Goal: Information Seeking & Learning: Learn about a topic

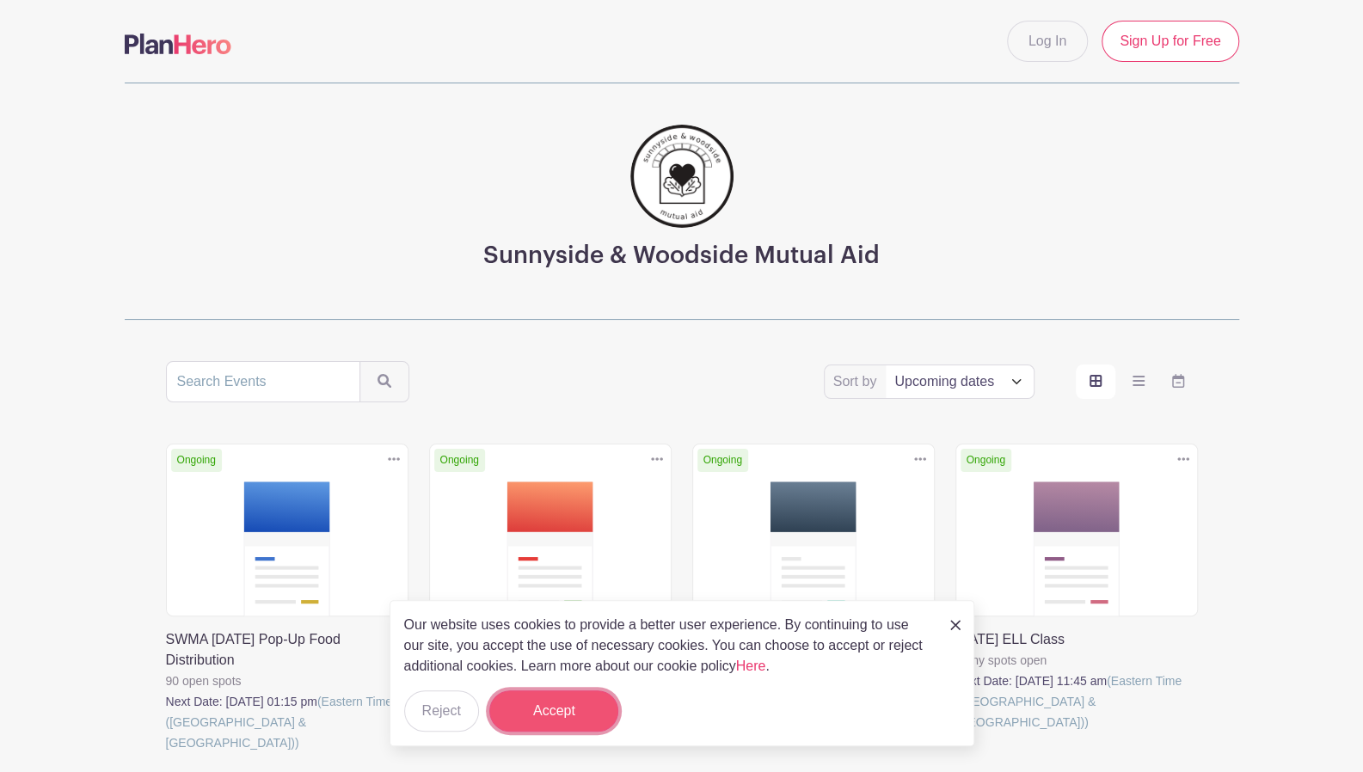
click at [581, 702] on button "Accept" at bounding box center [553, 711] width 129 height 41
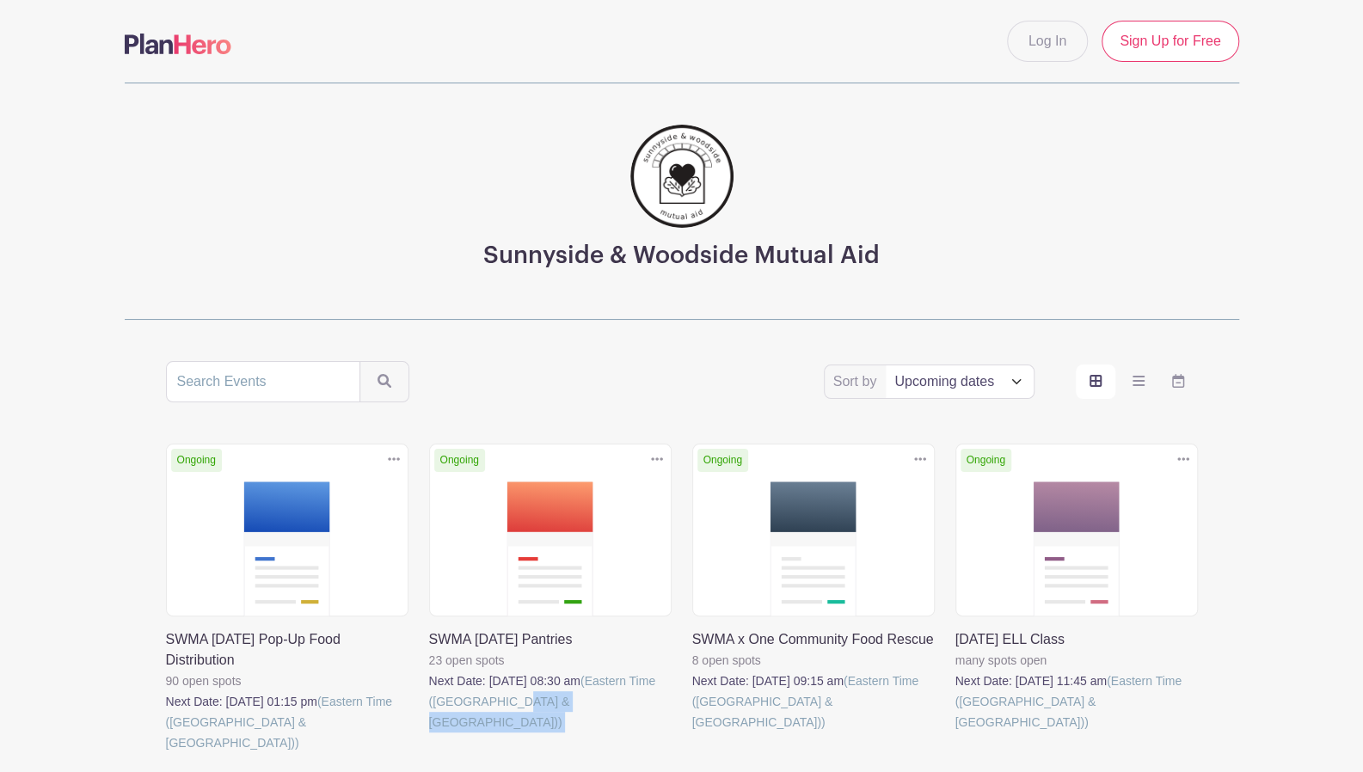
drag, startPoint x: 678, startPoint y: 716, endPoint x: 533, endPoint y: 562, distance: 211.8
click at [533, 562] on div "Ongoing Duplicate [GEOGRAPHIC_DATA] SWMA [DATE] Pantries 23 open spots Next Dat…" at bounding box center [550, 619] width 263 height 351
click at [429, 733] on link at bounding box center [429, 733] width 0 height 0
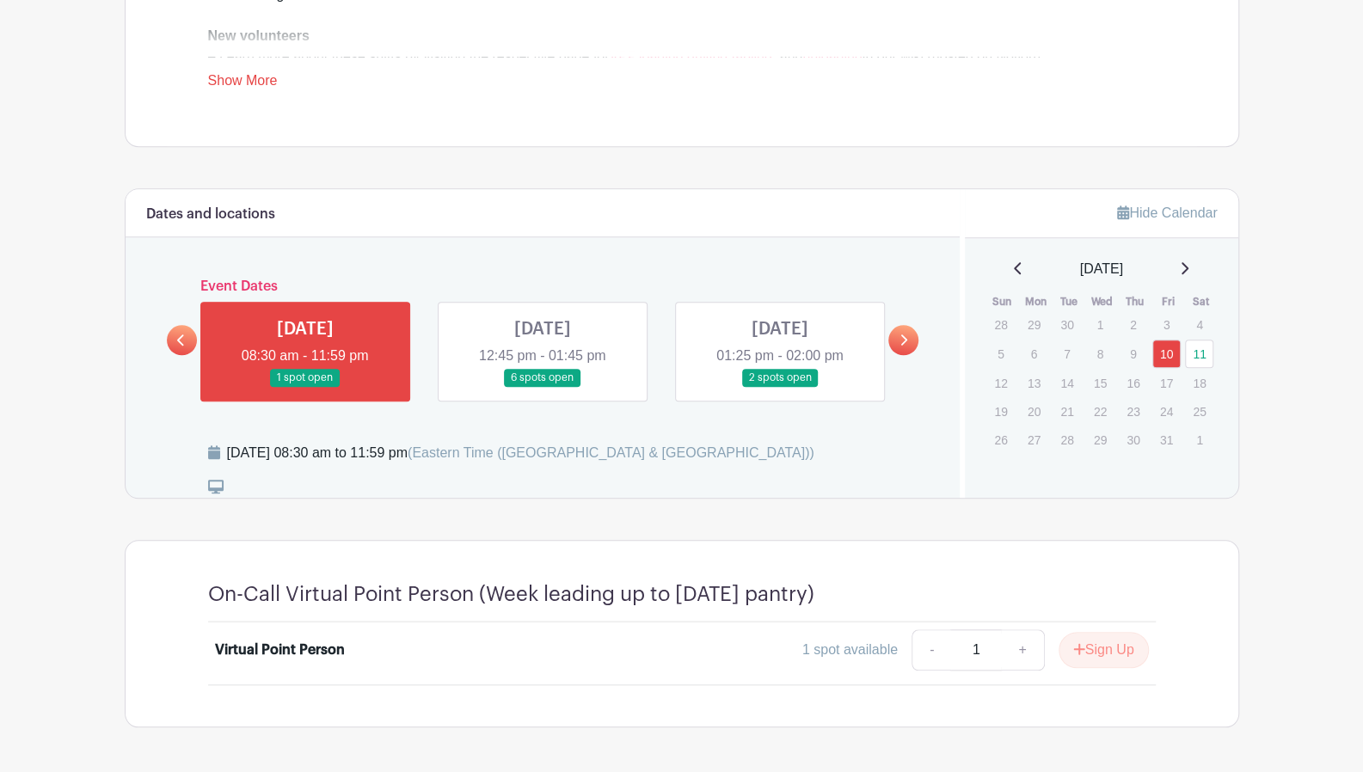
scroll to position [762, 0]
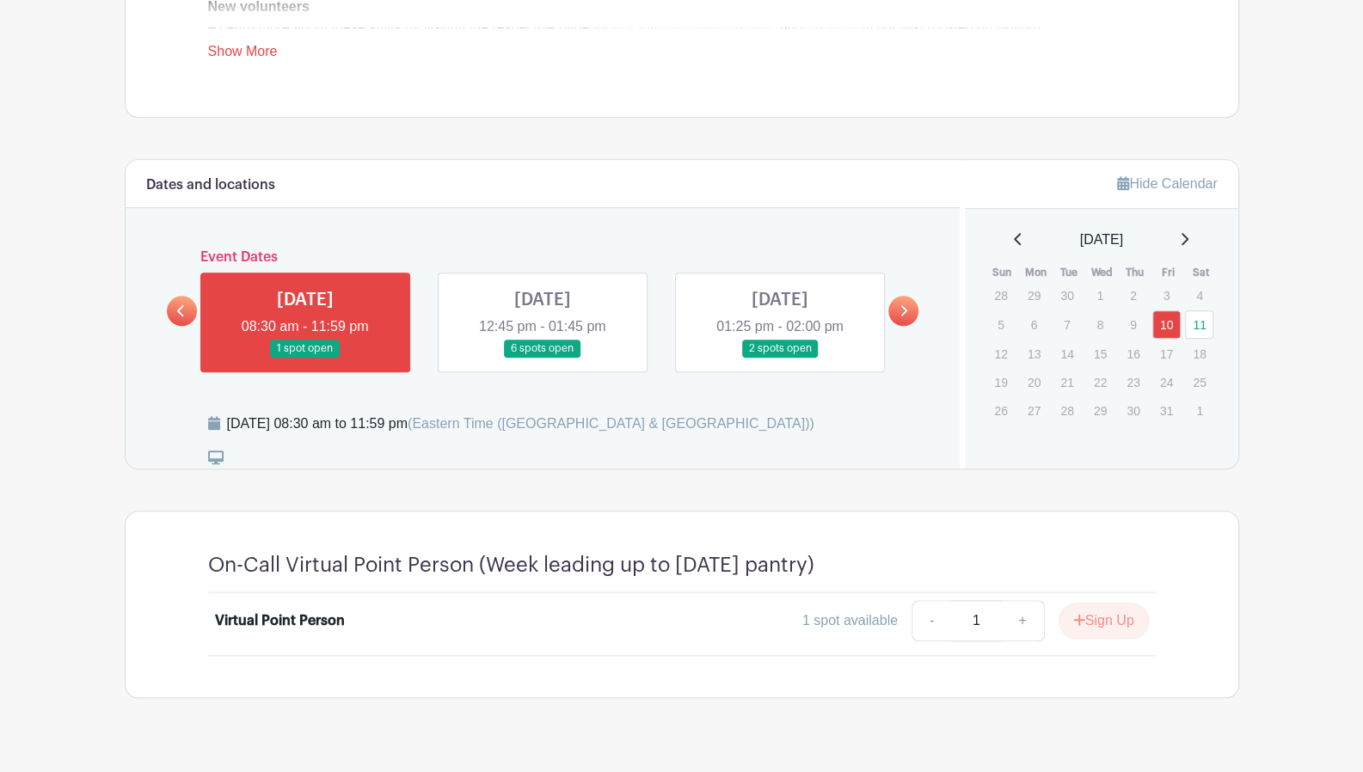
click at [543, 358] on link at bounding box center [543, 358] width 0 height 0
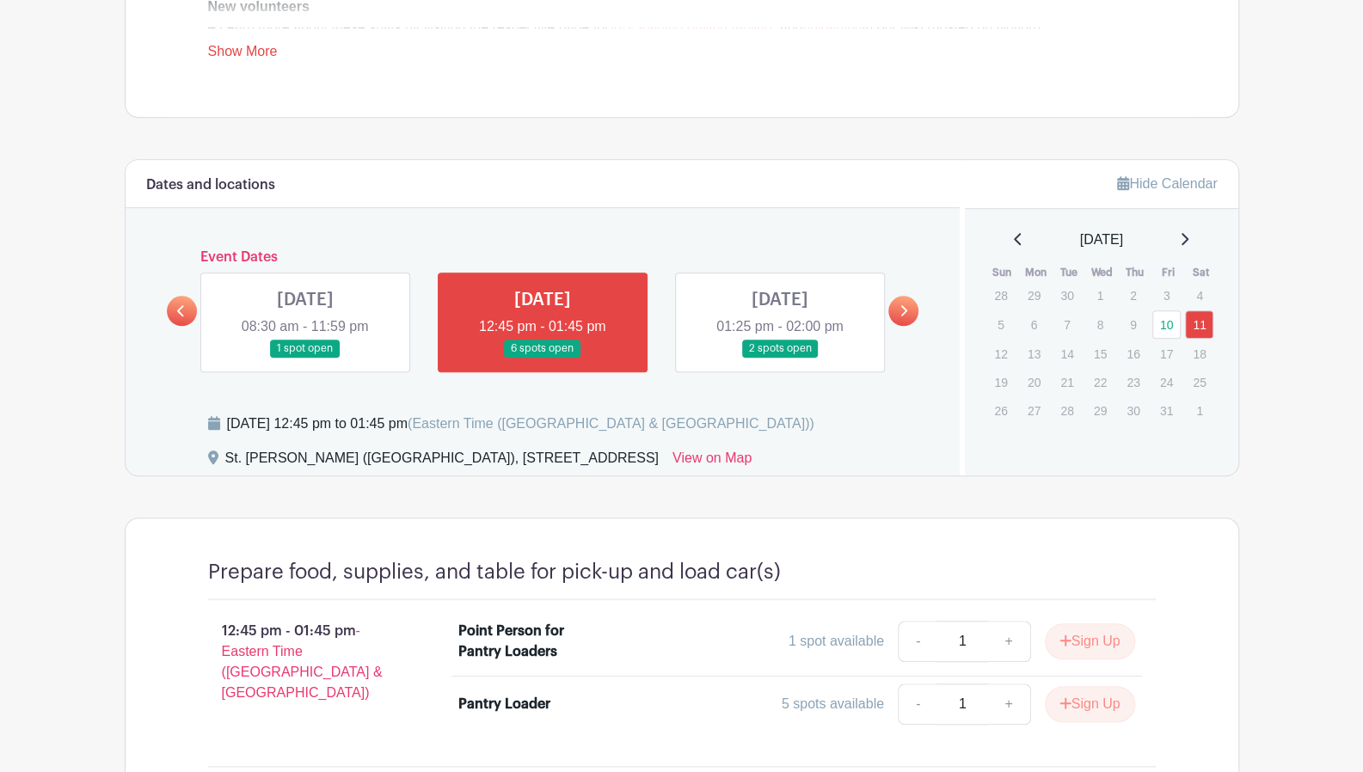
click at [780, 358] on link at bounding box center [780, 358] width 0 height 0
